Goal: Task Accomplishment & Management: Complete application form

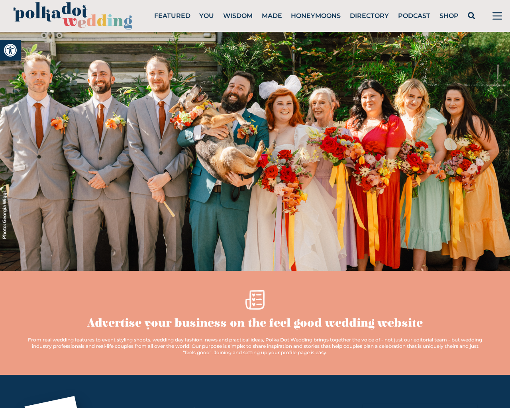
scroll to position [2986, 0]
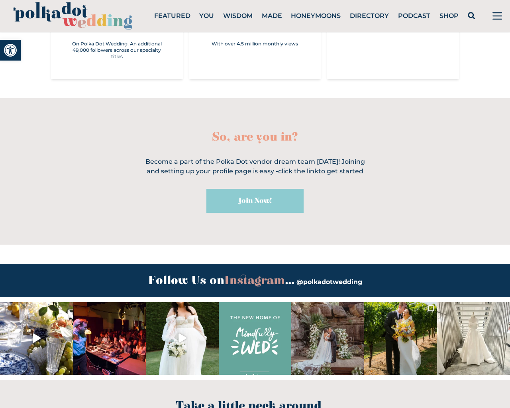
scroll to position [410, 0]
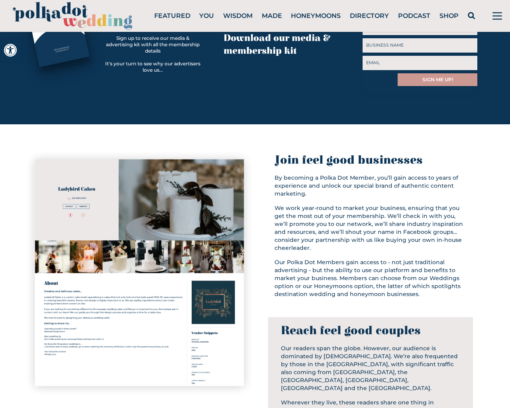
type input "JCfUZQsq"
type input "[EMAIL_ADDRESS][DOMAIN_NAME]"
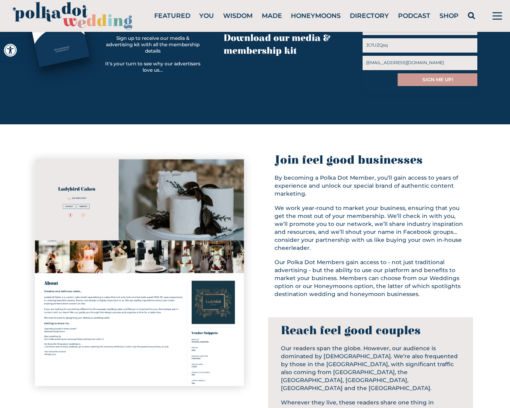
type input "JCfUZQsq"
type input "[DATE]"
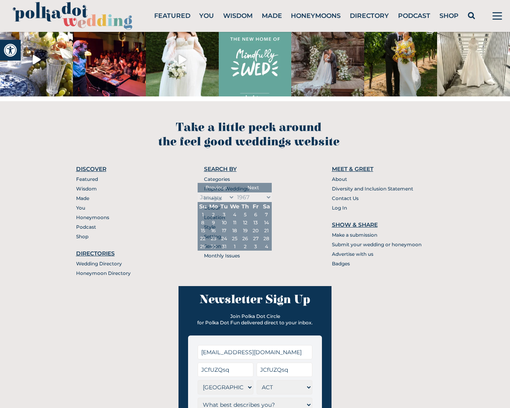
checkbox input "false"
type input "[DATE]"
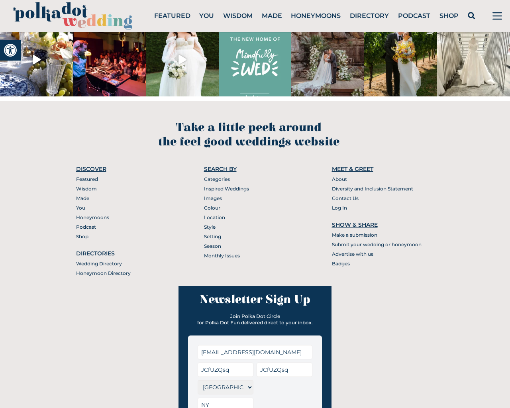
select select "[GEOGRAPHIC_DATA]"
select select "Wedding Vendor"
select select "6 Months"
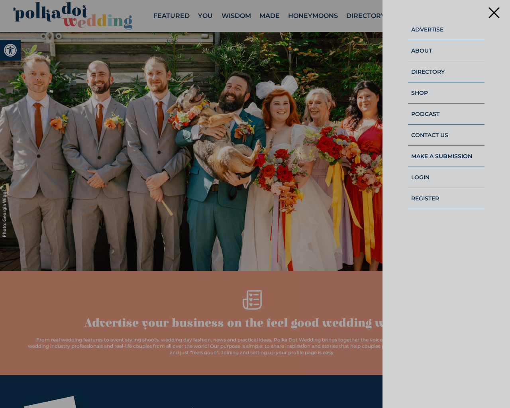
scroll to position [0, 0]
type input "[EMAIL_ADDRESS][DOMAIN_NAME]"
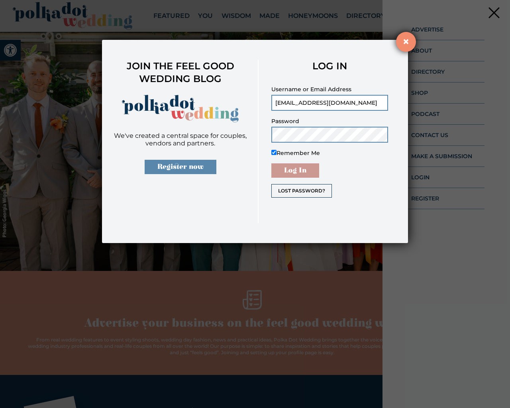
checkbox input "false"
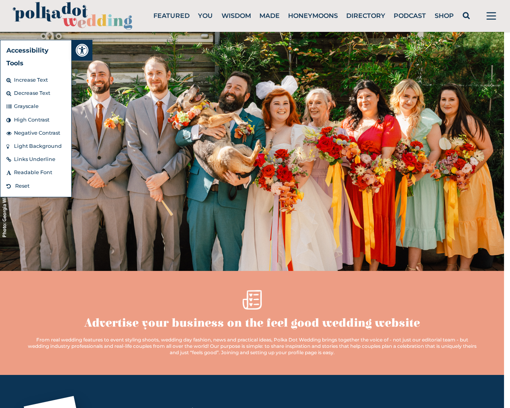
scroll to position [3306, 0]
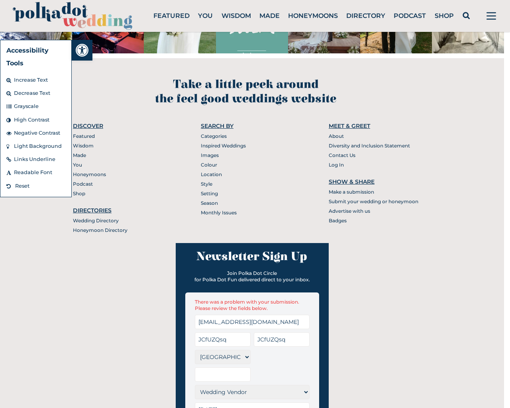
type input "NY"
type input "[DATE]"
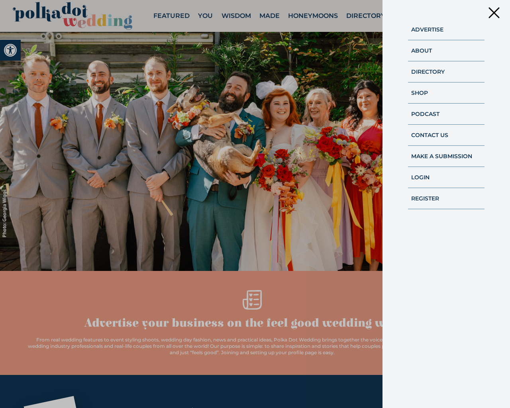
scroll to position [0, 0]
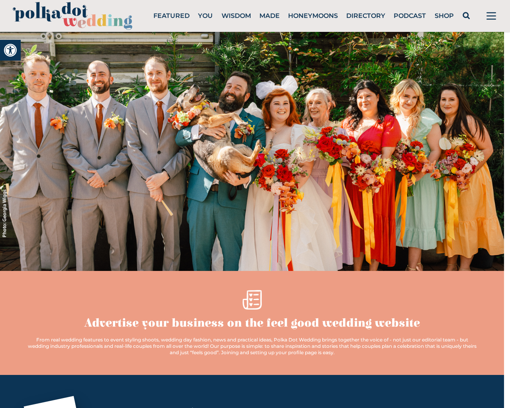
scroll to position [3312, 0]
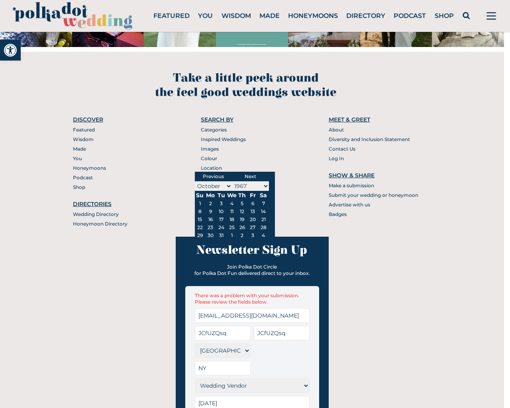
checkbox input "false"
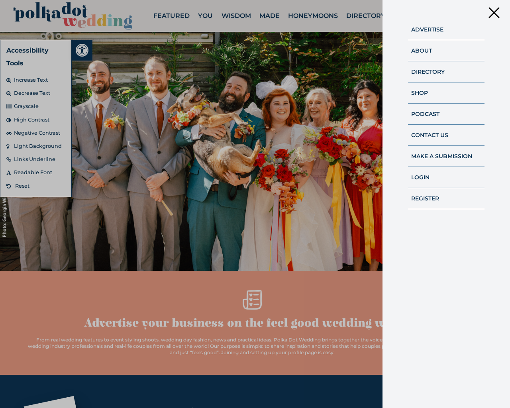
scroll to position [0, 0]
